Goal: Use online tool/utility: Utilize a website feature to perform a specific function

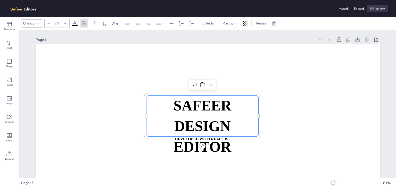
click at [184, 113] on strong "SAFEER" at bounding box center [202, 106] width 58 height 16
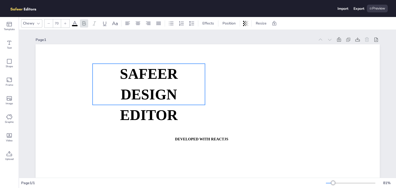
drag, startPoint x: 184, startPoint y: 113, endPoint x: 130, endPoint y: 81, distance: 62.4
click at [130, 81] on strong "SAFEER" at bounding box center [149, 74] width 58 height 16
click at [113, 21] on icon at bounding box center [115, 23] width 6 height 6
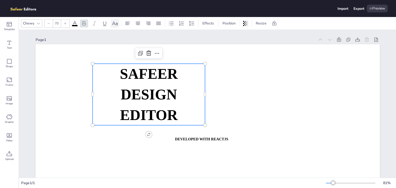
click at [113, 21] on icon at bounding box center [115, 23] width 6 height 6
click at [115, 123] on p "DESIGN EDITOR" at bounding box center [149, 104] width 113 height 41
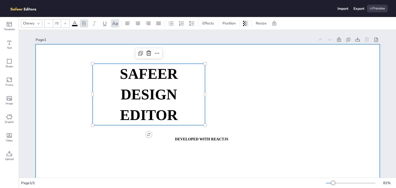
click at [95, 135] on div at bounding box center [208, 141] width 344 height 194
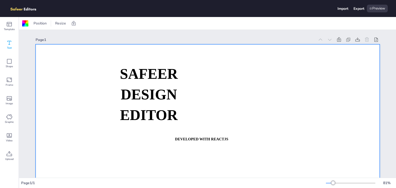
click at [9, 43] on icon at bounding box center [9, 43] width 6 height 6
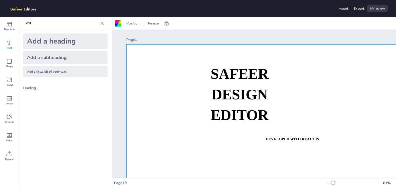
click at [40, 45] on div "Add a heading" at bounding box center [65, 41] width 85 height 15
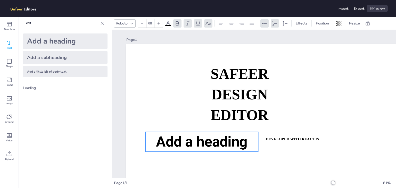
drag, startPoint x: 289, startPoint y: 109, endPoint x: 194, endPoint y: 143, distance: 100.6
click at [194, 143] on span "Add a heading" at bounding box center [202, 142] width 92 height 17
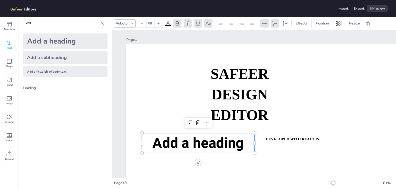
click at [194, 143] on span "Add a heading" at bounding box center [199, 143] width 92 height 17
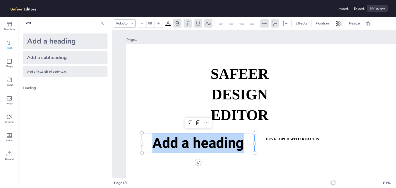
click at [194, 143] on span "Add a heading" at bounding box center [199, 143] width 92 height 17
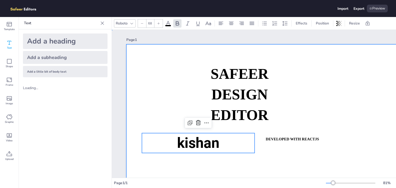
click at [162, 116] on div at bounding box center [298, 141] width 344 height 194
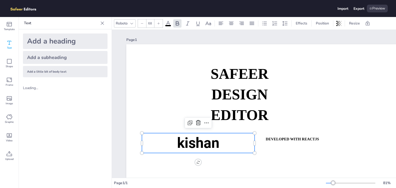
click at [196, 146] on span "kishan" at bounding box center [198, 143] width 42 height 17
click at [204, 122] on icon at bounding box center [207, 123] width 6 height 6
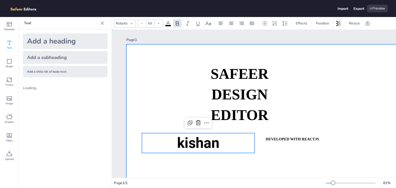
click at [307, 120] on div at bounding box center [298, 141] width 344 height 194
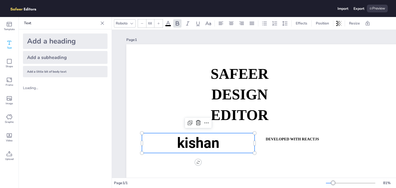
click at [230, 147] on p "kishan" at bounding box center [198, 143] width 113 height 20
click at [161, 21] on div at bounding box center [159, 23] width 8 height 8
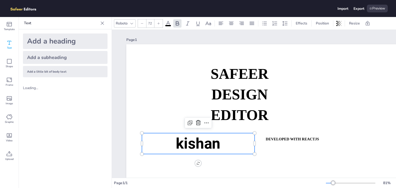
click at [161, 21] on div at bounding box center [159, 23] width 8 height 8
type input "76"
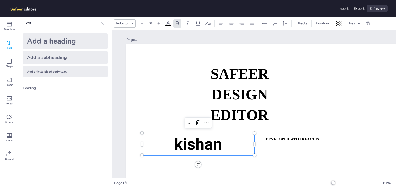
click at [131, 22] on icon at bounding box center [132, 23] width 4 height 4
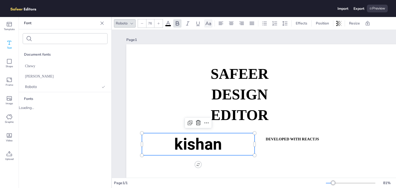
click at [211, 24] on icon at bounding box center [209, 23] width 6 height 4
click at [265, 24] on icon at bounding box center [265, 23] width 6 height 6
click at [274, 22] on icon at bounding box center [275, 23] width 6 height 6
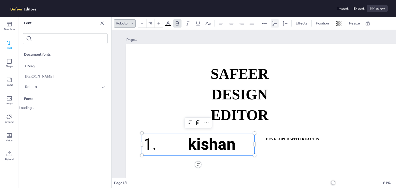
click at [274, 22] on icon at bounding box center [275, 23] width 6 height 6
click at [281, 22] on div at bounding box center [285, 23] width 8 height 8
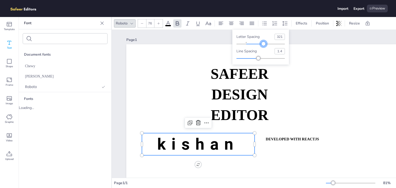
type input "315"
drag, startPoint x: 248, startPoint y: 44, endPoint x: 262, endPoint y: 48, distance: 14.5
click at [262, 48] on div "Letter spacing 315 Line spacing 1.4" at bounding box center [261, 47] width 57 height 35
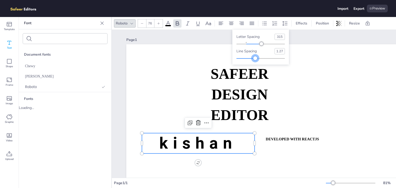
type input "1.25"
drag, startPoint x: 258, startPoint y: 57, endPoint x: 255, endPoint y: 59, distance: 3.5
click at [255, 59] on div at bounding box center [255, 58] width 4 height 4
click at [244, 48] on div "Letter spacing 315 Line spacing 1.25" at bounding box center [261, 47] width 57 height 35
click at [245, 50] on div "Line spacing" at bounding box center [254, 51] width 34 height 5
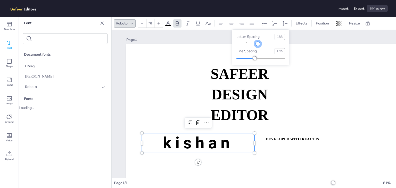
drag, startPoint x: 262, startPoint y: 43, endPoint x: 255, endPoint y: 46, distance: 7.4
click at [256, 46] on div at bounding box center [258, 44] width 4 height 4
type input "177"
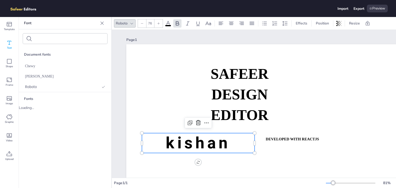
click at [171, 25] on div at bounding box center [168, 25] width 6 height 1
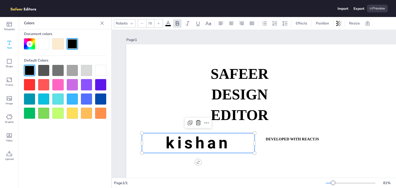
click at [30, 45] on icon at bounding box center [30, 44] width 4 height 4
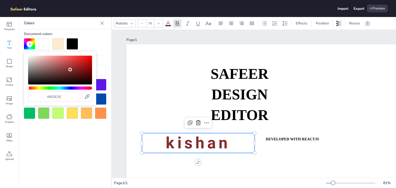
type input "#832c2c"
drag, startPoint x: 65, startPoint y: 67, endPoint x: 70, endPoint y: 70, distance: 6.5
click at [70, 70] on div "Color" at bounding box center [60, 70] width 64 height 29
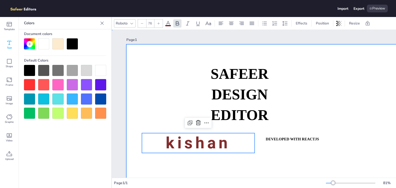
click at [143, 58] on div at bounding box center [298, 141] width 344 height 194
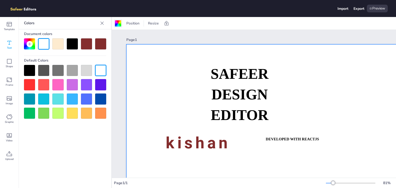
click at [116, 21] on div at bounding box center [118, 23] width 6 height 6
click at [117, 21] on div at bounding box center [118, 23] width 6 height 6
click at [133, 25] on span "Position" at bounding box center [132, 23] width 15 height 5
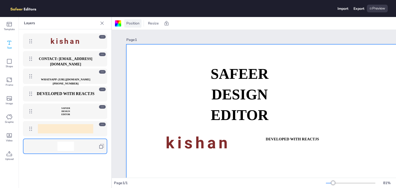
click at [133, 25] on span "Position" at bounding box center [132, 23] width 15 height 5
click at [115, 21] on div at bounding box center [118, 23] width 6 height 6
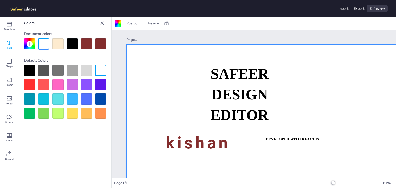
click at [26, 43] on div at bounding box center [29, 43] width 11 height 11
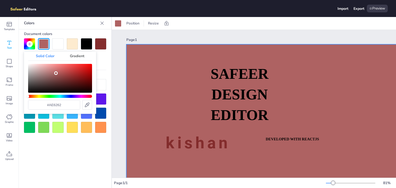
type input "#b35e5e"
drag, startPoint x: 53, startPoint y: 74, endPoint x: 59, endPoint y: 73, distance: 6.1
click at [59, 73] on div "Color" at bounding box center [60, 78] width 64 height 29
click at [73, 55] on div "Gradient" at bounding box center [77, 56] width 30 height 9
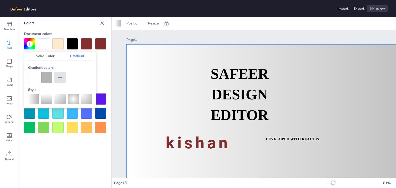
click at [58, 78] on icon at bounding box center [60, 78] width 6 height 6
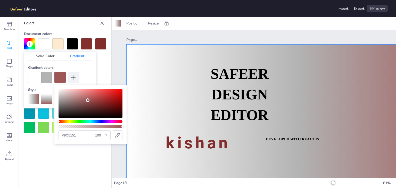
type input "#9c5050"
drag, startPoint x: 96, startPoint y: 98, endPoint x: 90, endPoint y: 101, distance: 6.7
click at [90, 101] on div "Color" at bounding box center [91, 103] width 64 height 29
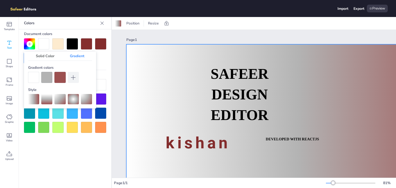
click at [49, 79] on div at bounding box center [46, 77] width 11 height 11
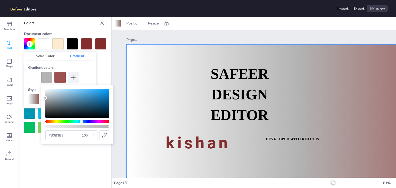
click at [82, 121] on div "Hue" at bounding box center [77, 121] width 64 height 3
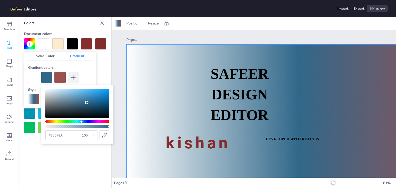
type input "#2e6485"
drag, startPoint x: 83, startPoint y: 106, endPoint x: 87, endPoint y: 103, distance: 4.9
click at [87, 103] on div "Color" at bounding box center [77, 103] width 64 height 29
click at [87, 138] on input "100" at bounding box center [85, 135] width 10 height 9
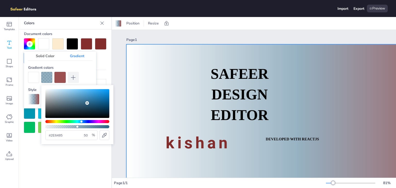
type input "50"
click at [106, 138] on icon at bounding box center [104, 135] width 6 height 6
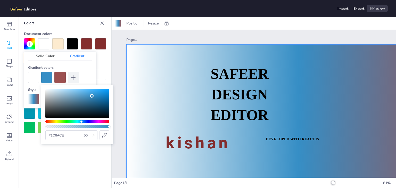
type input "#1b89ce"
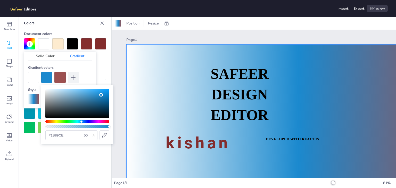
drag, startPoint x: 97, startPoint y: 97, endPoint x: 101, endPoint y: 95, distance: 5.2
click at [101, 95] on div "Color" at bounding box center [101, 95] width 4 height 4
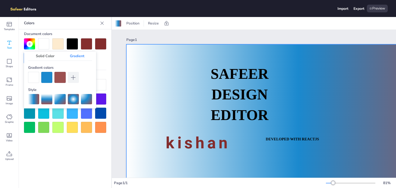
click at [60, 78] on div at bounding box center [59, 77] width 11 height 11
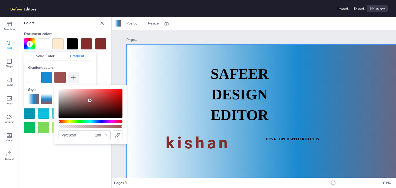
click at [99, 135] on input "100" at bounding box center [98, 135] width 10 height 9
type input "100"
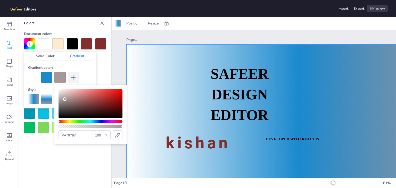
click at [65, 99] on div "Color" at bounding box center [91, 103] width 64 height 29
click at [113, 98] on div "Color" at bounding box center [91, 103] width 64 height 29
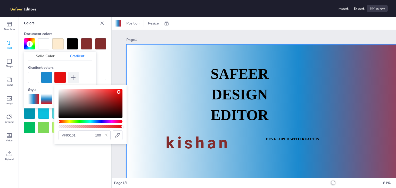
type input "#f90000"
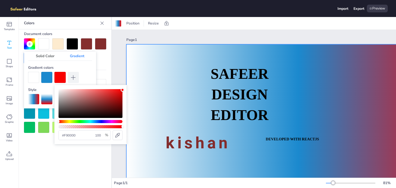
drag, startPoint x: 113, startPoint y: 98, endPoint x: 126, endPoint y: 90, distance: 14.9
click at [126, 90] on div "#f90000 100 %" at bounding box center [90, 114] width 72 height 59
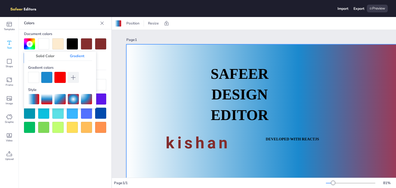
click at [33, 77] on div at bounding box center [33, 77] width 11 height 11
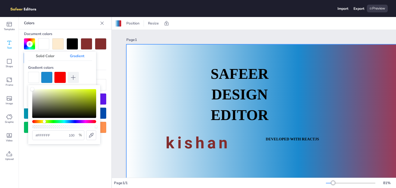
click at [44, 121] on div "Hue" at bounding box center [64, 121] width 64 height 3
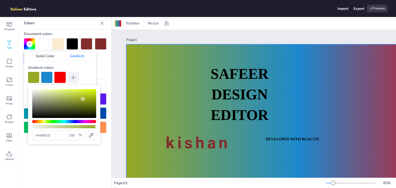
type input "#aac01d"
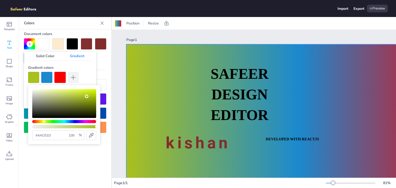
drag, startPoint x: 62, startPoint y: 105, endPoint x: 87, endPoint y: 97, distance: 25.7
click at [87, 97] on div "Color" at bounding box center [64, 103] width 64 height 29
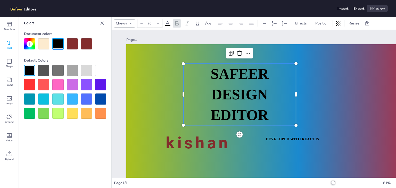
click at [286, 111] on p "DESIGN EDITOR" at bounding box center [239, 104] width 113 height 41
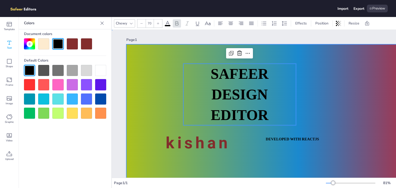
click at [325, 103] on div at bounding box center [298, 141] width 344 height 194
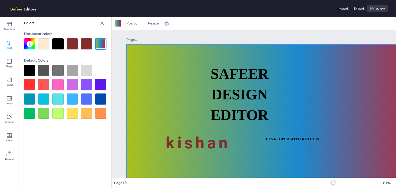
click at [103, 40] on div at bounding box center [100, 43] width 11 height 11
click at [25, 42] on div at bounding box center [29, 43] width 11 height 11
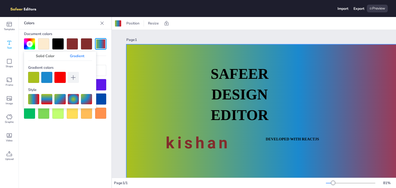
click at [81, 57] on div "Gradient" at bounding box center [77, 56] width 30 height 9
click at [38, 53] on div "Solid Color" at bounding box center [45, 56] width 34 height 9
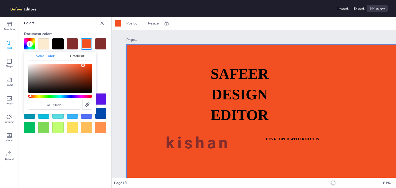
click at [77, 55] on div "Gradient" at bounding box center [77, 56] width 30 height 9
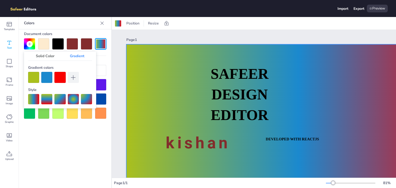
click at [47, 99] on div at bounding box center [46, 99] width 11 height 10
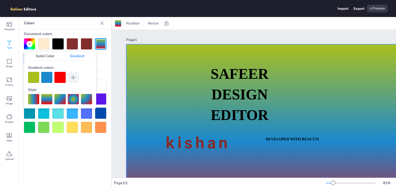
click at [73, 96] on div at bounding box center [73, 99] width 11 height 10
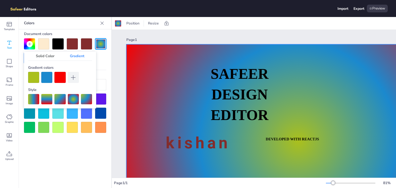
click at [87, 97] on div at bounding box center [86, 99] width 11 height 10
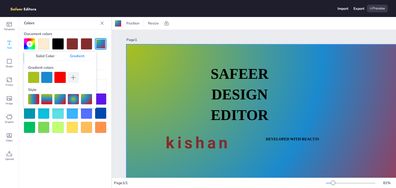
click at [30, 98] on div at bounding box center [33, 99] width 11 height 10
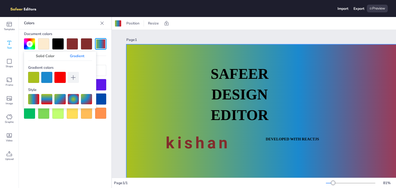
click at [44, 98] on div at bounding box center [46, 99] width 11 height 10
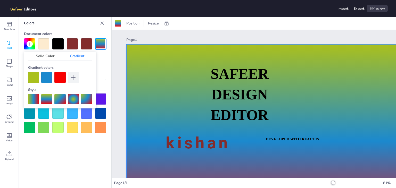
click at [56, 98] on div at bounding box center [59, 99] width 11 height 10
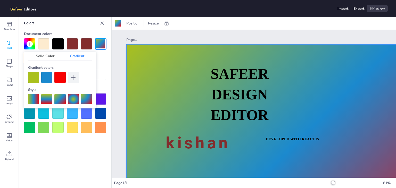
click at [73, 99] on div at bounding box center [73, 99] width 11 height 10
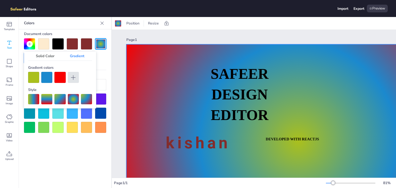
click at [71, 77] on icon at bounding box center [73, 78] width 6 height 6
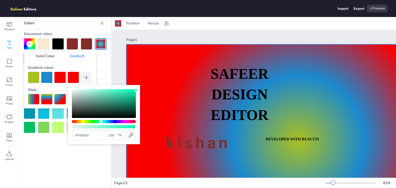
type input "#00f9b3"
click at [101, 122] on div "Hue" at bounding box center [104, 121] width 64 height 3
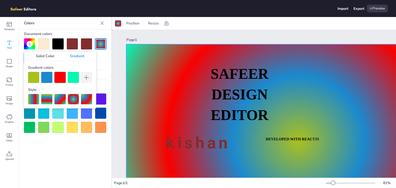
click at [112, 66] on div "Page 1 SAFEER DESIGN EDITOR DEVELOPED WITH REACTJS WHATSAPP: [URL][DOMAIN_NAME]…" at bounding box center [298, 144] width 373 height 228
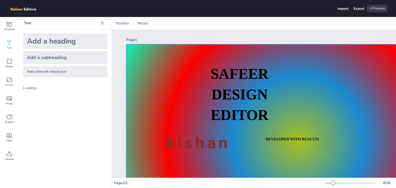
click at [160, 59] on div at bounding box center [298, 141] width 344 height 194
click at [117, 23] on div at bounding box center [118, 23] width 6 height 6
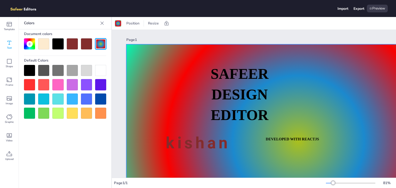
click at [100, 48] on div at bounding box center [100, 43] width 11 height 11
click at [29, 44] on icon at bounding box center [29, 44] width 3 height 3
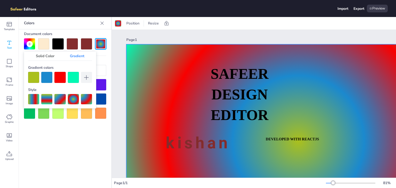
click at [58, 97] on div at bounding box center [59, 99] width 11 height 10
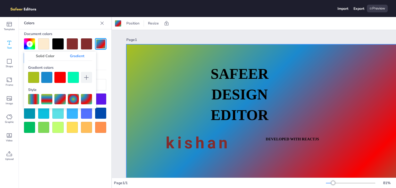
click at [44, 98] on div at bounding box center [46, 99] width 11 height 10
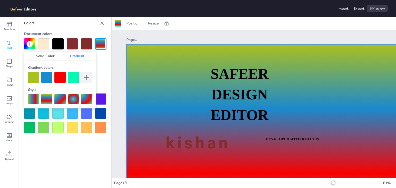
click at [83, 99] on div at bounding box center [86, 99] width 11 height 10
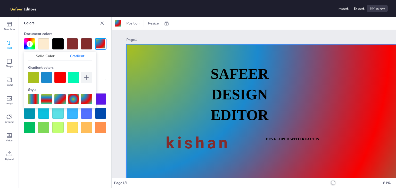
click at [47, 56] on div "Solid Color" at bounding box center [45, 56] width 34 height 9
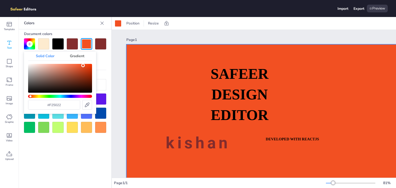
click at [75, 55] on div "Gradient" at bounding box center [77, 56] width 30 height 9
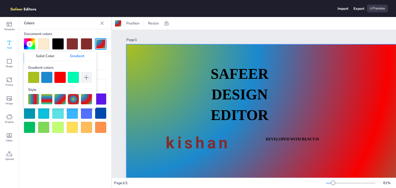
click at [50, 55] on div "Solid Color" at bounding box center [45, 56] width 34 height 9
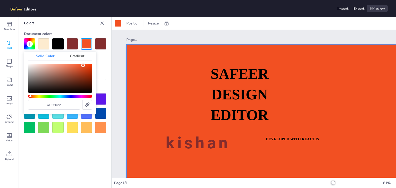
click at [74, 55] on div "Gradient" at bounding box center [77, 56] width 30 height 9
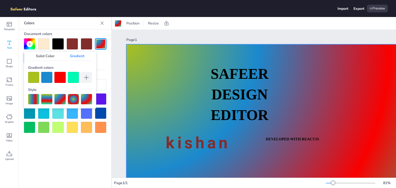
click at [44, 57] on div "Solid Color" at bounding box center [45, 56] width 34 height 9
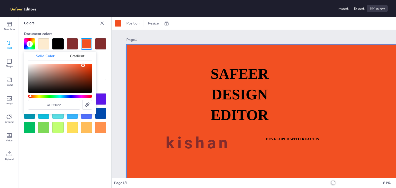
click at [73, 55] on div "Gradient" at bounding box center [77, 56] width 30 height 9
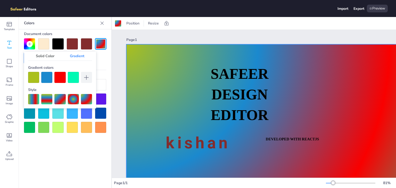
drag, startPoint x: 92, startPoint y: 60, endPoint x: 29, endPoint y: 53, distance: 63.3
click at [29, 53] on div "Solid Color Gradient" at bounding box center [60, 56] width 64 height 9
drag, startPoint x: 29, startPoint y: 53, endPoint x: 90, endPoint y: 58, distance: 61.1
click at [90, 58] on div "Solid Color Gradient" at bounding box center [60, 56] width 64 height 9
click at [50, 55] on div "Solid Color" at bounding box center [45, 56] width 34 height 9
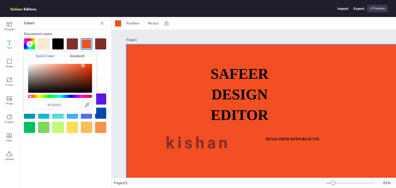
click at [70, 56] on div "Gradient" at bounding box center [77, 56] width 30 height 9
